Goal: Information Seeking & Learning: Check status

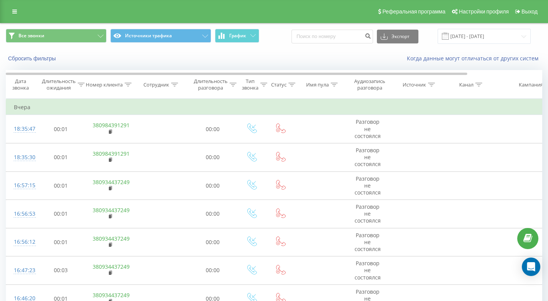
click at [320, 55] on div "Когда данные могут отличаться от других систем" at bounding box center [377, 59] width 342 height 8
click at [174, 86] on icon at bounding box center [174, 85] width 7 height 4
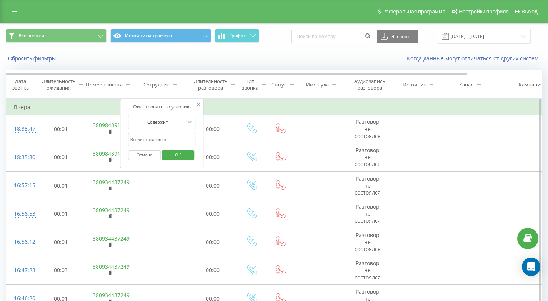
click at [162, 139] on input "text" at bounding box center [162, 139] width 68 height 13
type input "4559008"
click at [179, 153] on span "OK" at bounding box center [178, 155] width 22 height 12
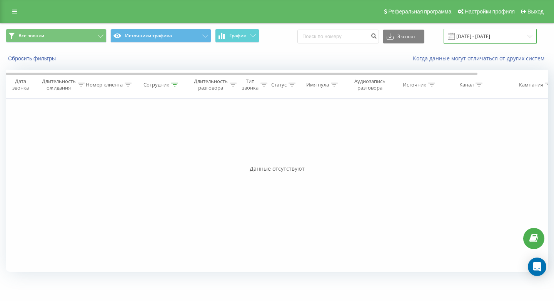
click at [493, 35] on input "[DATE] - [DATE]" at bounding box center [490, 36] width 93 height 15
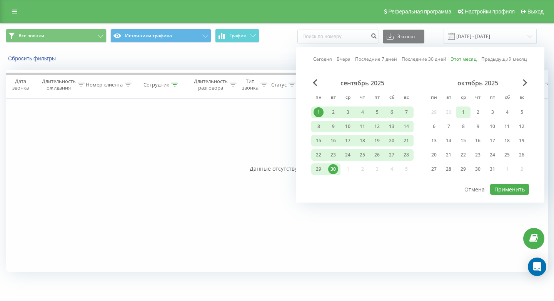
click at [467, 112] on div "1" at bounding box center [463, 112] width 10 height 10
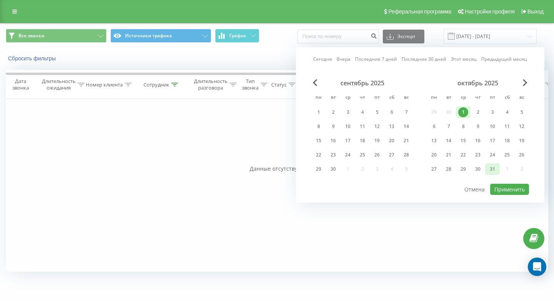
click at [492, 170] on div "31" at bounding box center [492, 169] width 10 height 10
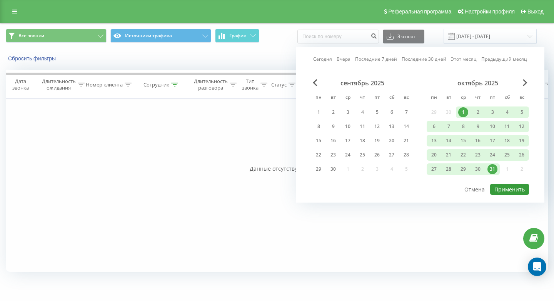
click at [503, 187] on button "Применить" at bounding box center [509, 189] width 39 height 11
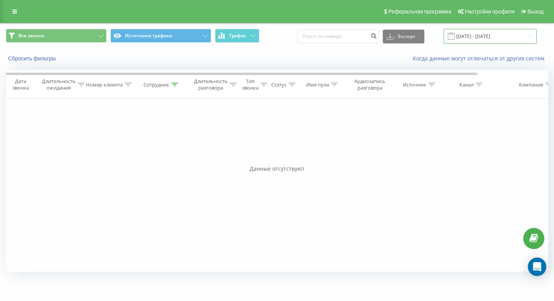
click at [484, 35] on input "[DATE] - [DATE]" at bounding box center [490, 36] width 93 height 15
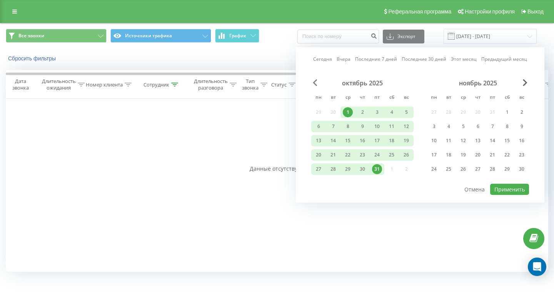
click at [317, 81] on span "Previous Month" at bounding box center [315, 82] width 5 height 7
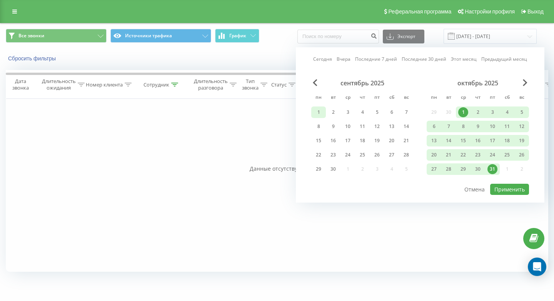
click at [322, 111] on div "1" at bounding box center [319, 112] width 10 height 10
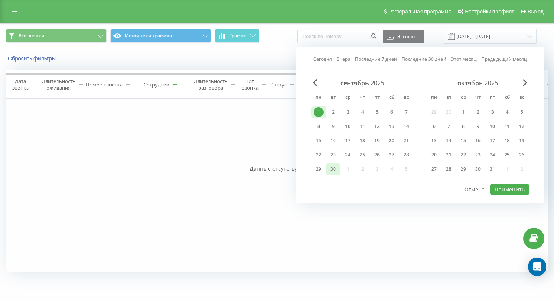
click at [335, 171] on div "30" at bounding box center [333, 169] width 10 height 10
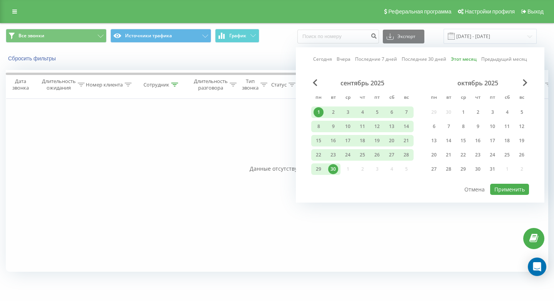
click at [516, 183] on div at bounding box center [420, 183] width 218 height 1
click at [518, 188] on button "Применить" at bounding box center [509, 189] width 39 height 11
type input "[DATE] - [DATE]"
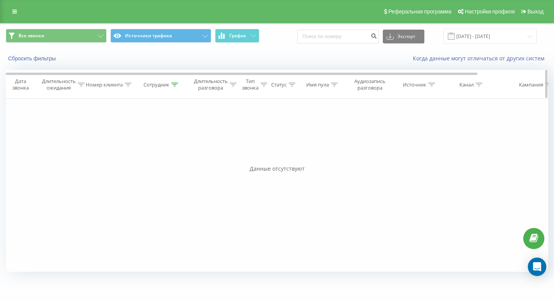
click at [172, 86] on icon at bounding box center [174, 85] width 7 height 4
drag, startPoint x: 155, startPoint y: 140, endPoint x: 88, endPoint y: 139, distance: 66.6
click at [88, 139] on div "Фильтровать по условию Равно Отмена OK Фильтровать по условию Содержит Отмена O…" at bounding box center [277, 185] width 542 height 173
click at [178, 153] on span "OK" at bounding box center [178, 155] width 22 height 12
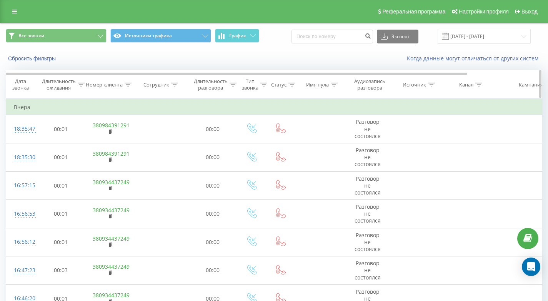
click at [165, 82] on div "Сотрудник" at bounding box center [156, 85] width 26 height 7
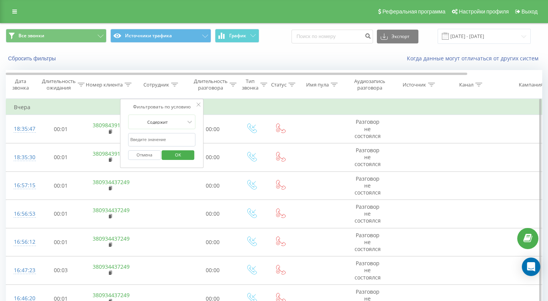
click at [174, 139] on input "text" at bounding box center [162, 139] width 68 height 13
type input "9008"
click at [183, 157] on span "OK" at bounding box center [178, 155] width 22 height 12
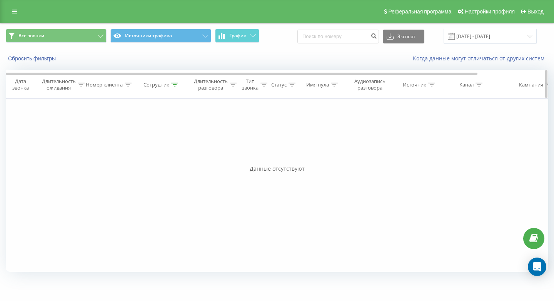
click at [171, 85] on icon at bounding box center [174, 85] width 7 height 4
drag, startPoint x: 153, startPoint y: 138, endPoint x: 109, endPoint y: 138, distance: 44.2
click at [109, 138] on div "Фильтровать по условию Равно Отмена OK Фильтровать по условию Содержит Отмена O…" at bounding box center [277, 185] width 542 height 173
click at [177, 154] on span "OK" at bounding box center [178, 155] width 22 height 12
click at [178, 80] on th "Сотрудник" at bounding box center [162, 84] width 54 height 28
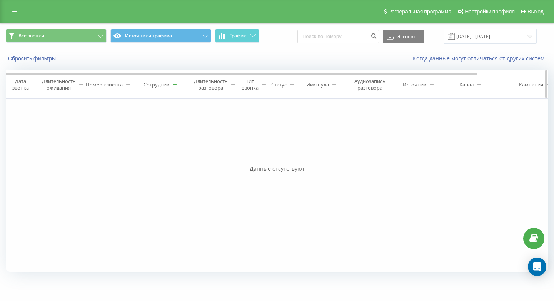
click at [175, 83] on icon at bounding box center [174, 85] width 7 height 4
drag, startPoint x: 165, startPoint y: 142, endPoint x: 97, endPoint y: 140, distance: 68.1
click at [97, 140] on div "Фильтровать по условию Равно Отмена OK Фильтровать по условию Содержит Отмена O…" at bounding box center [277, 185] width 542 height 173
type input "0734559008"
click at [193, 157] on button "OK" at bounding box center [178, 155] width 33 height 10
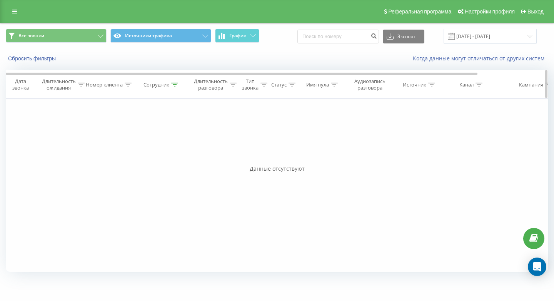
click at [174, 80] on th "Сотрудник" at bounding box center [162, 84] width 54 height 28
click at [174, 83] on icon at bounding box center [174, 85] width 7 height 4
drag, startPoint x: 166, startPoint y: 138, endPoint x: 52, endPoint y: 140, distance: 113.9
click at [52, 140] on div "Фильтровать по условию Равно Отмена OK Фильтровать по условию Содержит Отмена O…" at bounding box center [277, 185] width 542 height 173
click at [172, 152] on span "OK" at bounding box center [178, 155] width 22 height 12
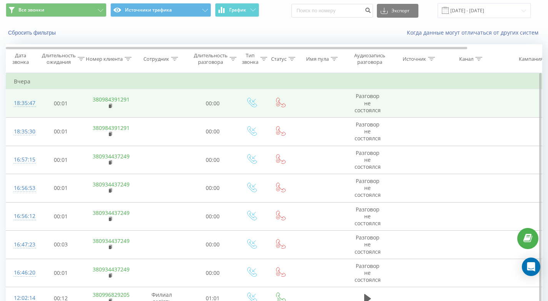
scroll to position [38, 0]
